Goal: Transaction & Acquisition: Purchase product/service

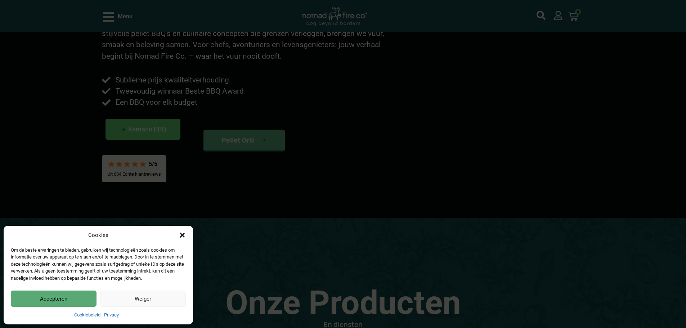
scroll to position [252, 0]
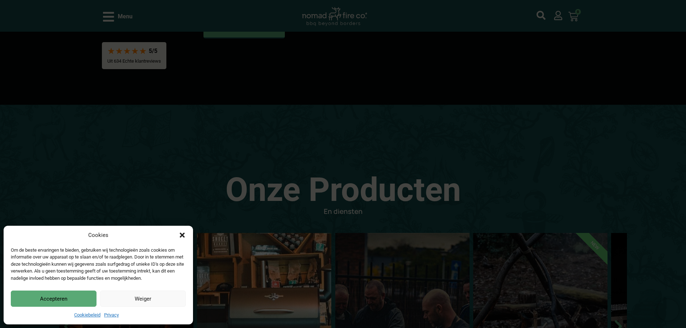
click at [52, 298] on button "Accepteren" at bounding box center [54, 298] width 86 height 16
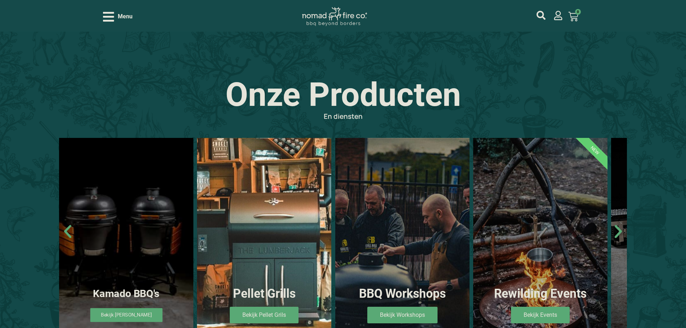
scroll to position [360, 0]
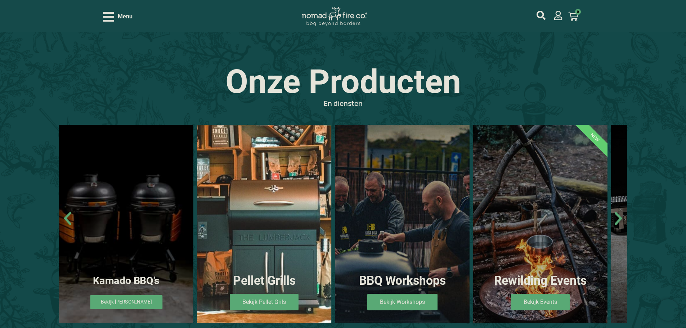
click at [125, 299] on link "Bekijk Kamado's" at bounding box center [126, 302] width 72 height 14
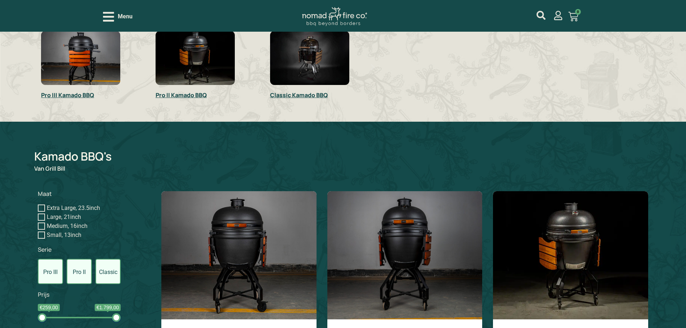
scroll to position [324, 0]
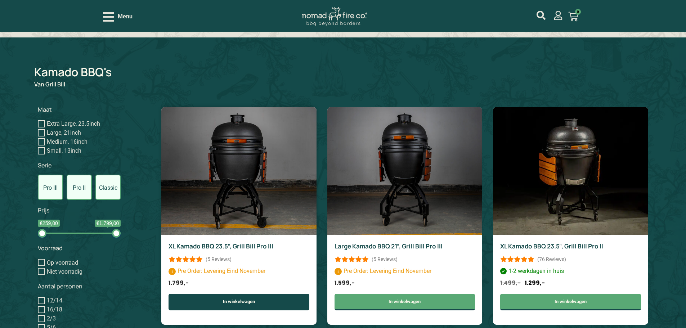
click at [213, 303] on link "In winkelwagen" at bounding box center [238, 302] width 141 height 17
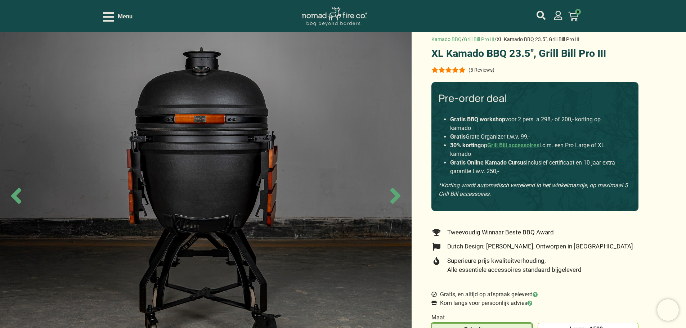
scroll to position [144, 0]
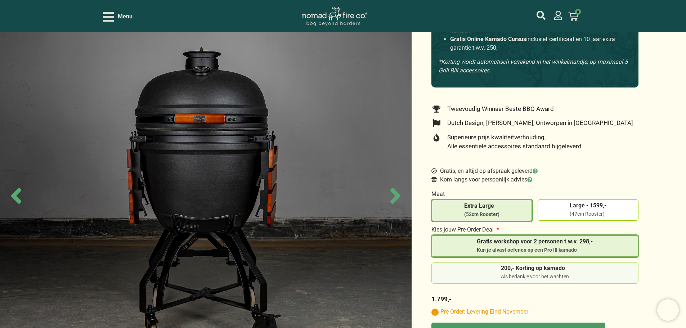
click at [547, 271] on span "200,- Korting op kamado" at bounding box center [535, 268] width 68 height 6
click at [0, 0] on input "200,- Korting op kamado Als bedankje voor het wachten" at bounding box center [0, 0] width 0 height 0
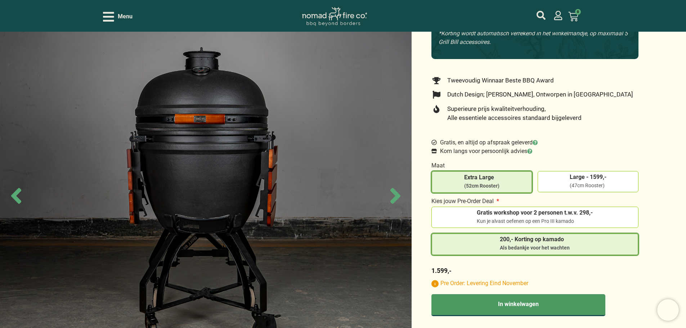
scroll to position [216, 0]
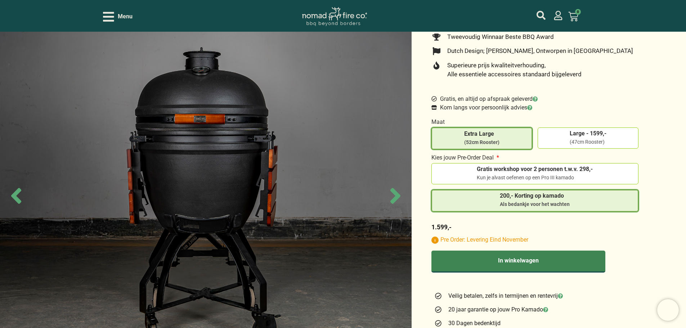
click at [553, 269] on button "In winkelwagen" at bounding box center [518, 261] width 174 height 22
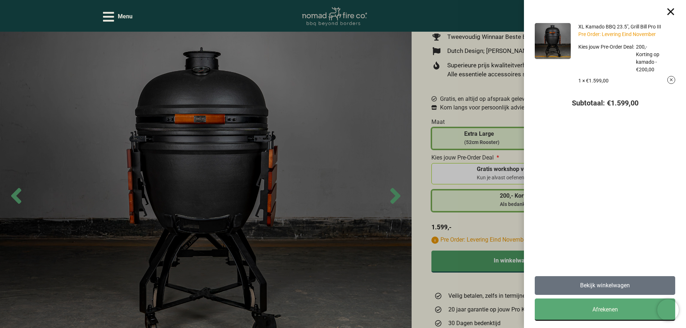
click at [601, 291] on link "Bekijk winkelwagen" at bounding box center [604, 285] width 140 height 19
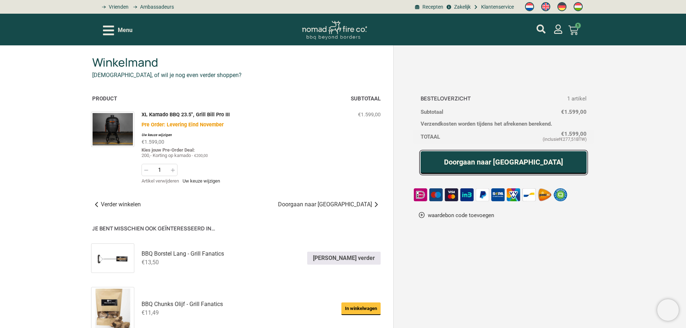
click at [449, 158] on link "Doorgaan naar afrekenen" at bounding box center [503, 162] width 166 height 23
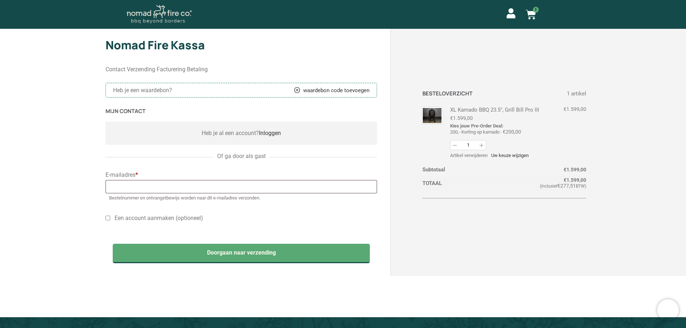
click at [261, 177] on label "E-mailadres *" at bounding box center [241, 174] width 272 height 7
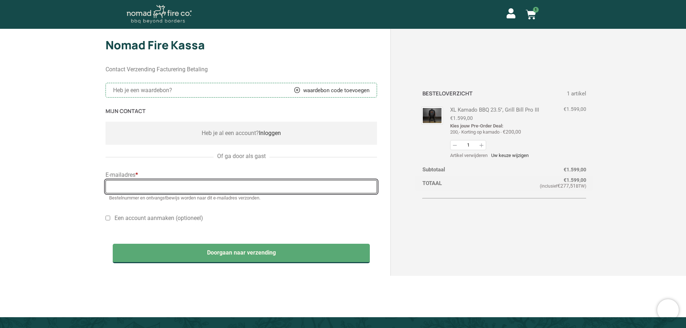
click at [261, 180] on input "E-mailadres *" at bounding box center [241, 186] width 272 height 13
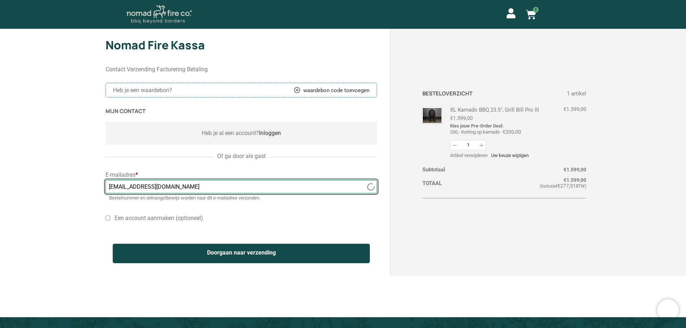
type input "[EMAIL_ADDRESS][DOMAIN_NAME]"
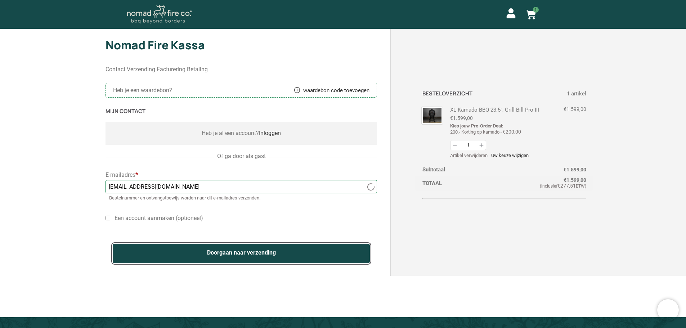
click at [173, 258] on div "Contact Verzending Facturering Betaling Heb je een waardebon? waardebon code to…" at bounding box center [342, 182] width 475 height 248
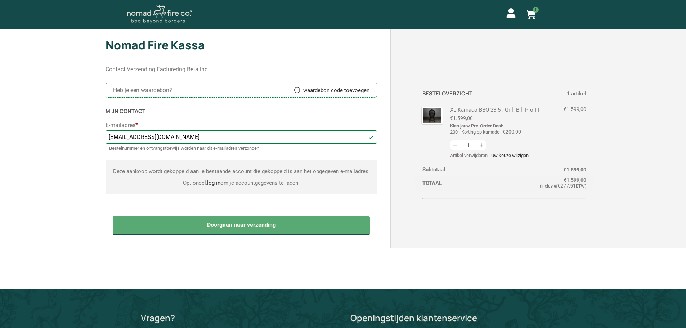
click at [82, 238] on div "Nomad Fire Kassa Contact Verzending Facturering Betaling Heb je een waardebon? …" at bounding box center [343, 155] width 686 height 253
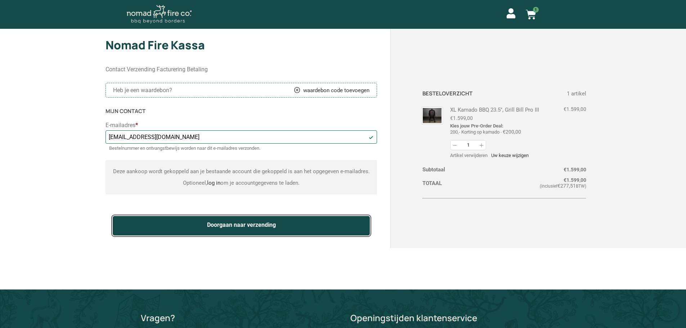
click at [127, 225] on button "Doorgaan naar verzending" at bounding box center [241, 225] width 257 height 19
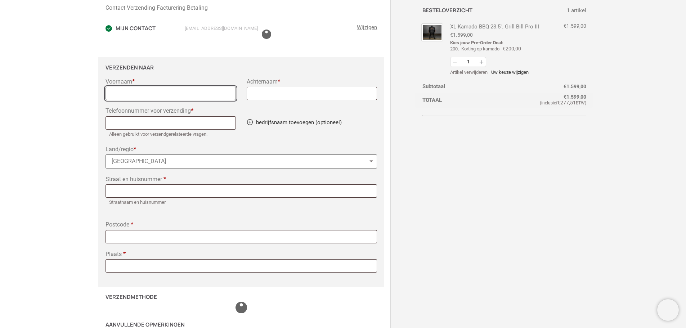
scroll to position [83, 0]
select select "NL"
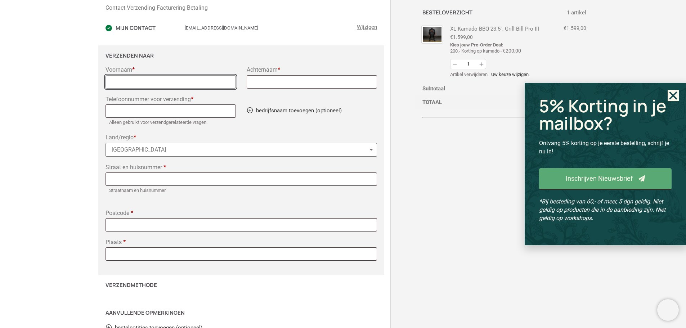
click at [140, 85] on input "Voornaam *" at bounding box center [170, 81] width 130 height 13
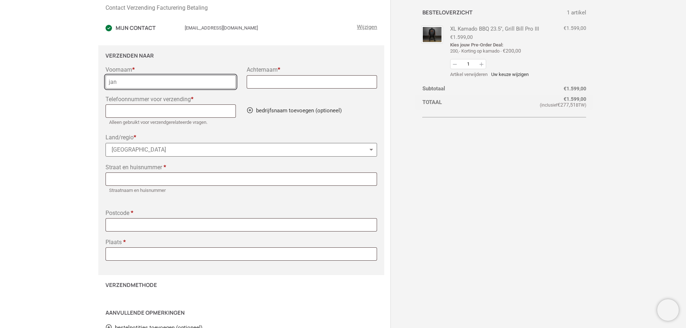
type input "jan"
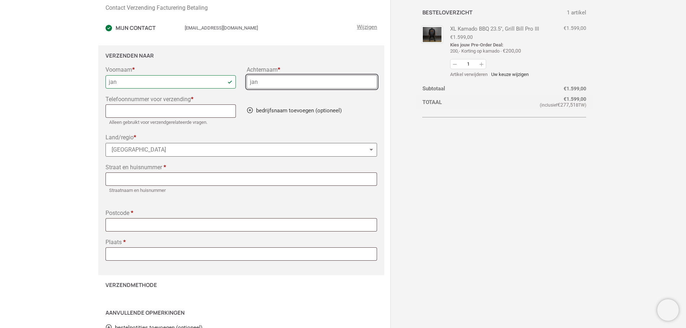
type input "jan"
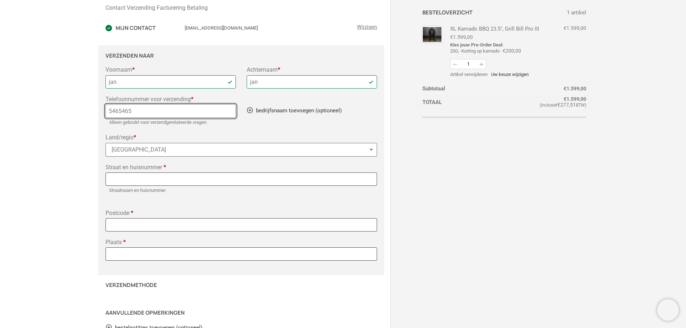
type input "5465465"
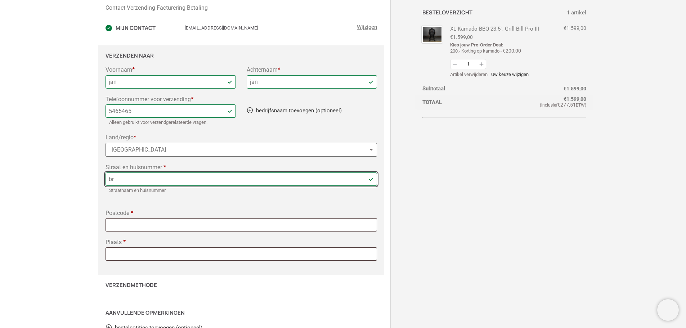
type input "[STREET_ADDRESS]"
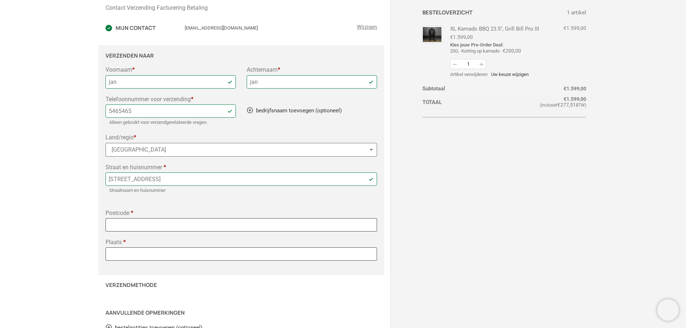
type input "5613 LA"
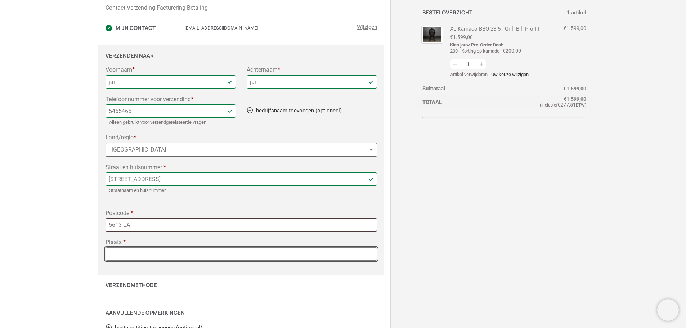
type input "Eindhoven"
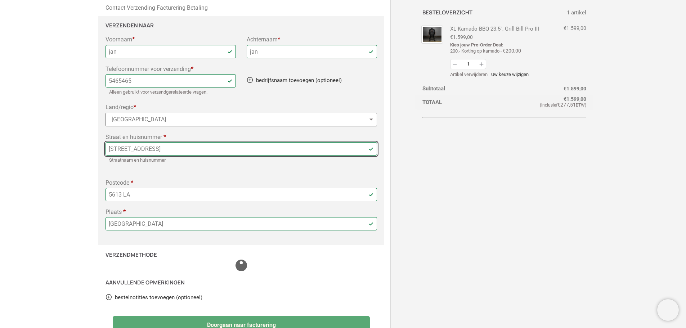
scroll to position [155, 0]
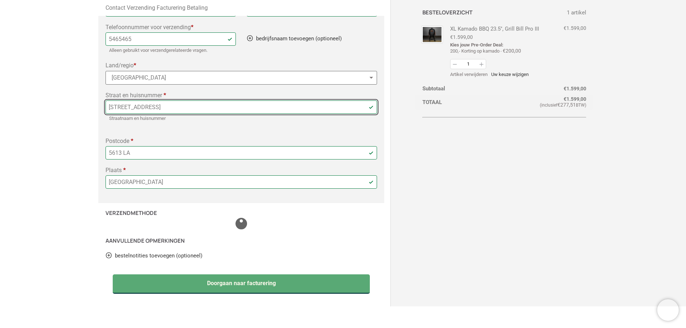
select select "NL"
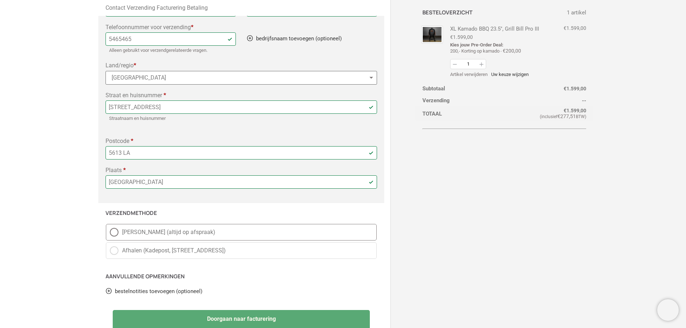
click at [157, 231] on span "[PERSON_NAME] (altijd op afspraak)" at bounding box center [247, 232] width 251 height 9
click at [106, 224] on input "[PERSON_NAME] (altijd op afspraak)" at bounding box center [106, 224] width 0 height 0
radio input "true"
select select "NL"
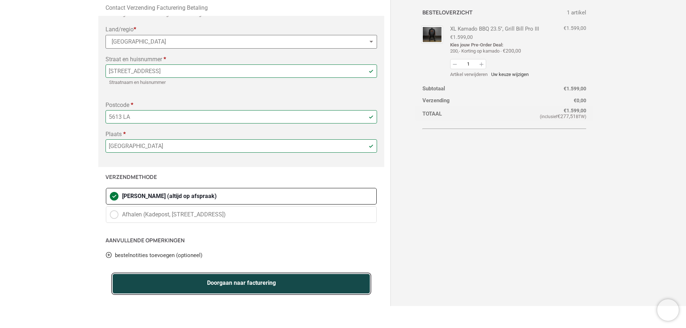
click at [145, 285] on button "Doorgaan naar facturering" at bounding box center [241, 283] width 257 height 19
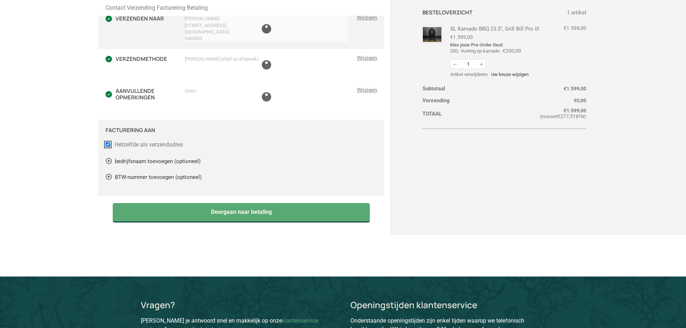
scroll to position [104, 0]
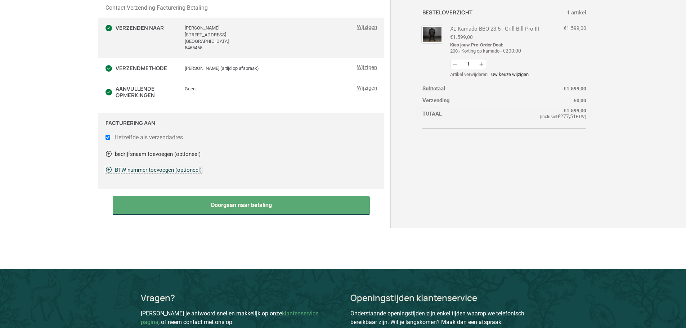
click at [123, 172] on link "BTW-nummer toevoegen (optioneel)" at bounding box center [153, 170] width 96 height 6
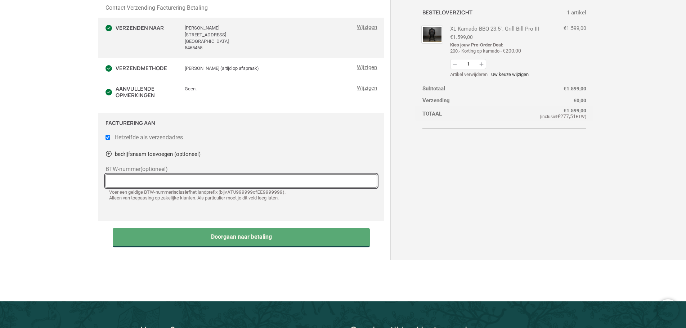
click at [123, 180] on input "BTW-nummer (optioneel)" at bounding box center [241, 180] width 272 height 13
paste input "NL862446624B01"
type input "NL862446624B01"
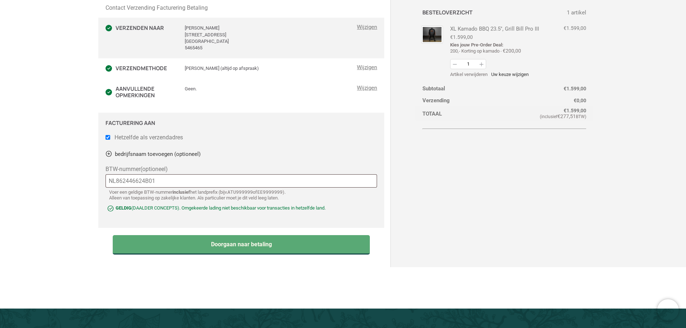
click at [125, 218] on div "bedrijfsnaam toevoegen (optioneel) Bedrijfsnaam (optioneel) BTW-nummer (optione…" at bounding box center [241, 185] width 272 height 71
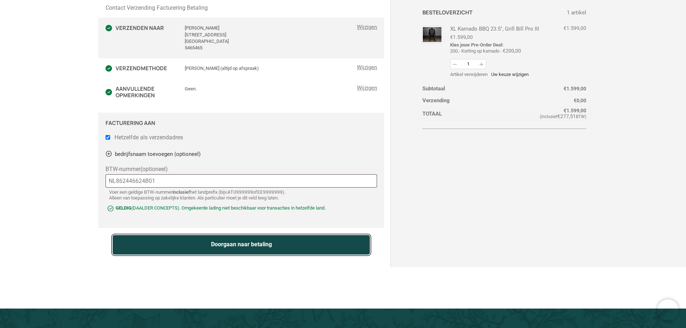
click at [185, 246] on button "Doorgaan naar betaling" at bounding box center [241, 244] width 257 height 19
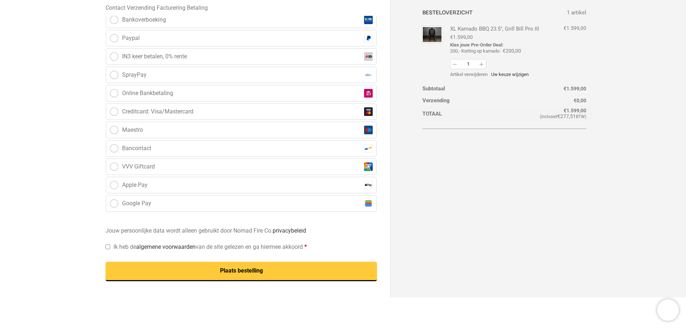
scroll to position [336, 0]
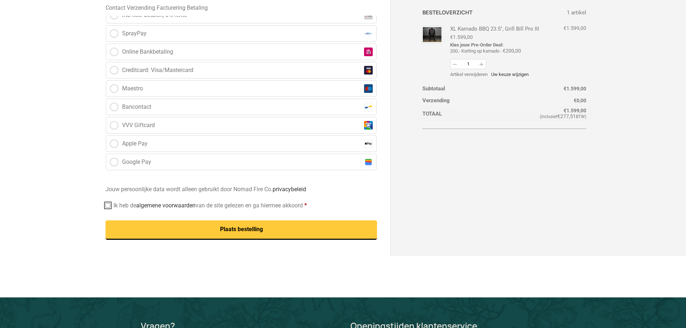
click at [108, 205] on input "Ik heb de algemene voorwaarden van de site gelezen en ga hiermee akkoord *" at bounding box center [107, 205] width 5 height 5
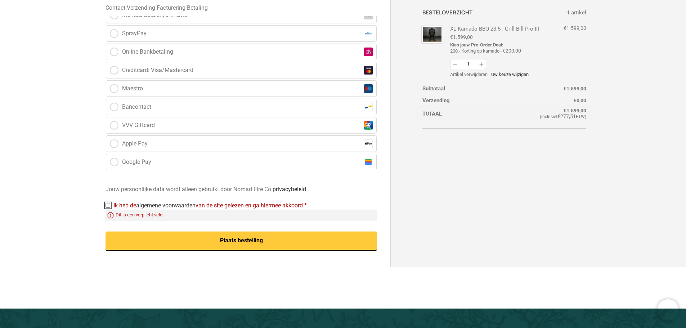
click at [108, 207] on input "Ik heb de algemene voorwaarden van de site gelezen en ga hiermee akkoord *" at bounding box center [107, 205] width 5 height 5
checkbox input "true"
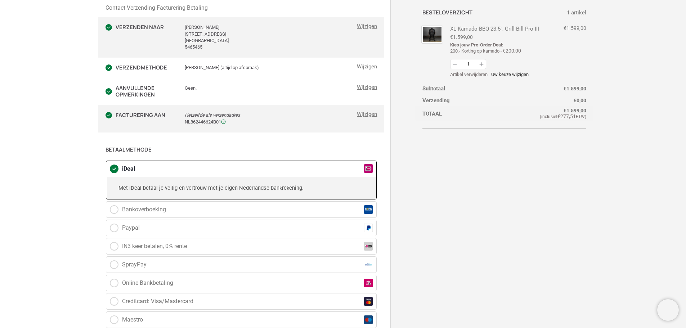
scroll to position [108, 0]
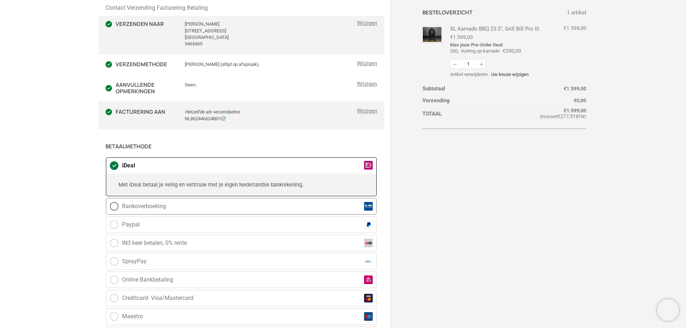
click at [144, 207] on span "Bankoverboeking" at bounding box center [144, 206] width 44 height 9
click at [106, 198] on input "Bankoverboeking" at bounding box center [106, 198] width 0 height 0
radio input "true"
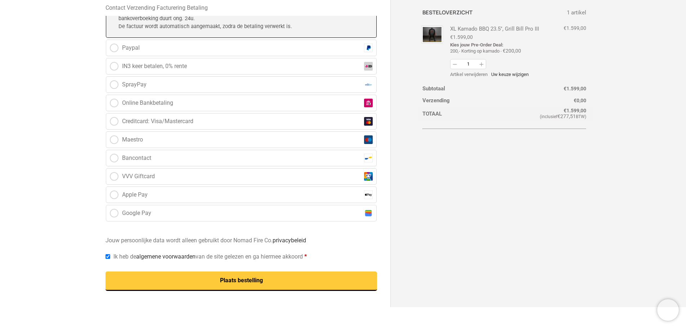
scroll to position [396, 0]
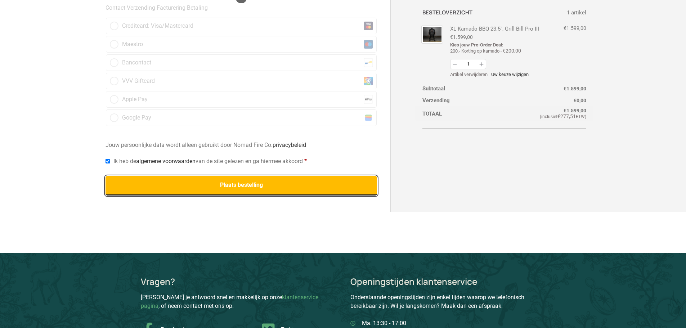
click at [119, 189] on button "Plaats bestelling" at bounding box center [241, 185] width 272 height 19
